Goal: Find specific page/section: Find specific page/section

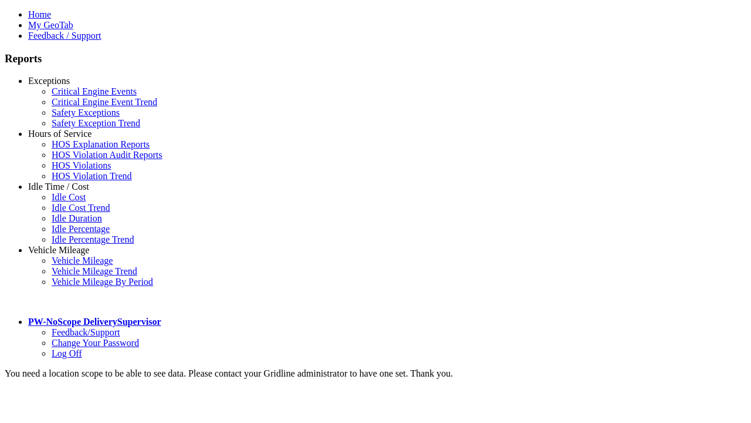
click at [67, 86] on link "Exceptions" at bounding box center [49, 81] width 42 height 10
click at [76, 117] on link "Safety Exceptions" at bounding box center [86, 112] width 68 height 10
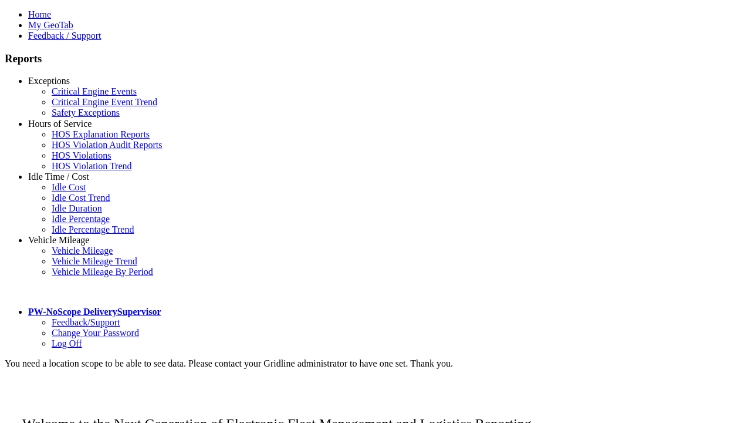
scroll to position [47, 0]
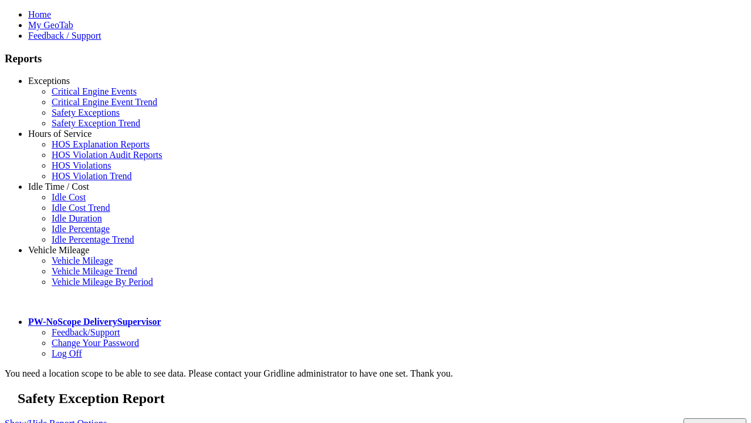
type input "**********"
